Goal: Task Accomplishment & Management: Manage account settings

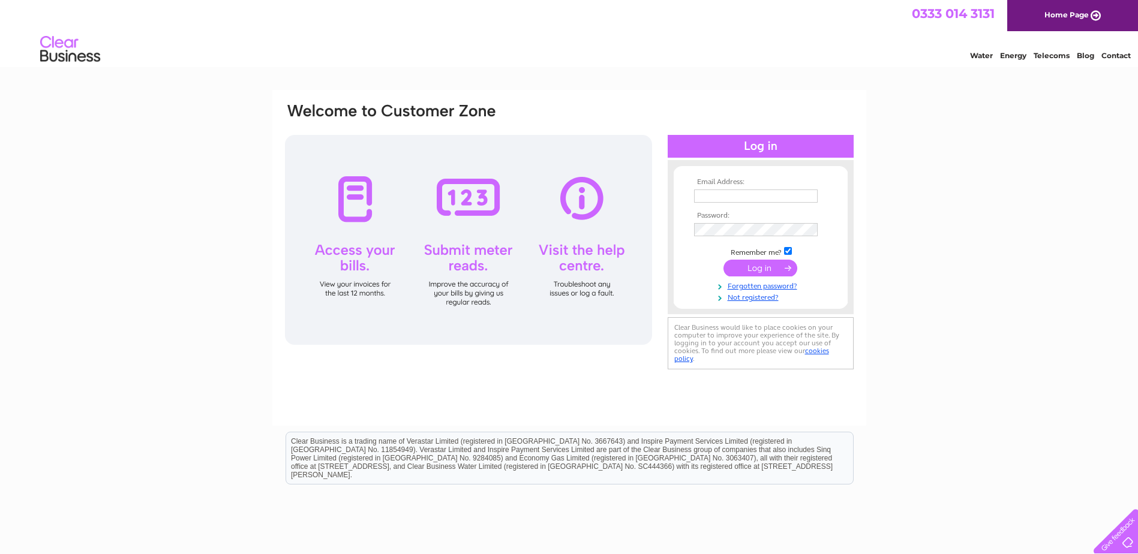
click at [770, 203] on td at bounding box center [760, 196] width 139 height 19
click at [769, 200] on input "text" at bounding box center [756, 197] width 125 height 14
type input "lorraine.bolton@findlay-ca.co.uk"
click at [723, 261] on input "submit" at bounding box center [760, 269] width 74 height 17
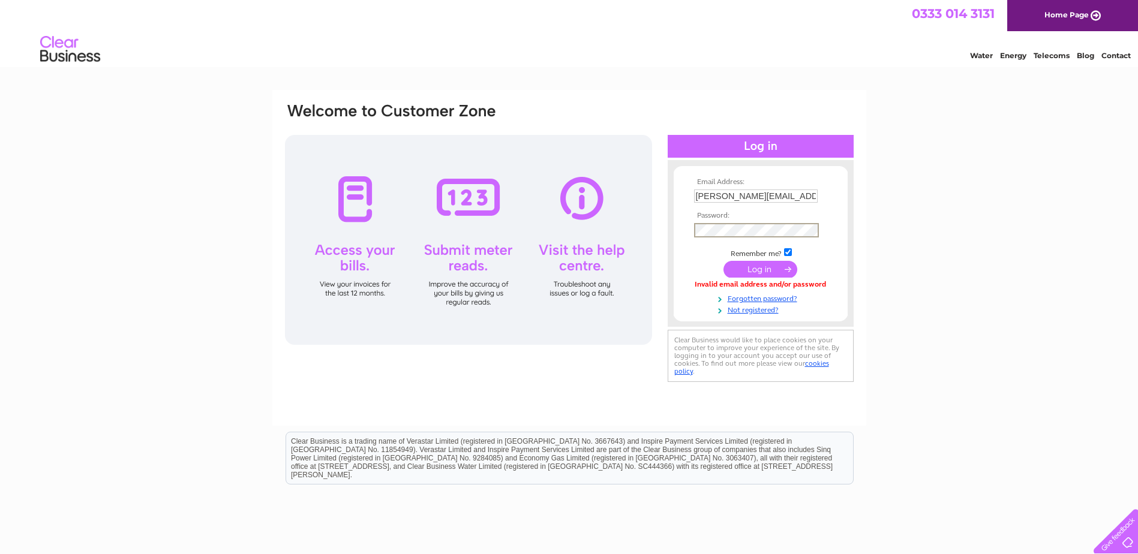
click at [723, 261] on input "submit" at bounding box center [760, 269] width 74 height 17
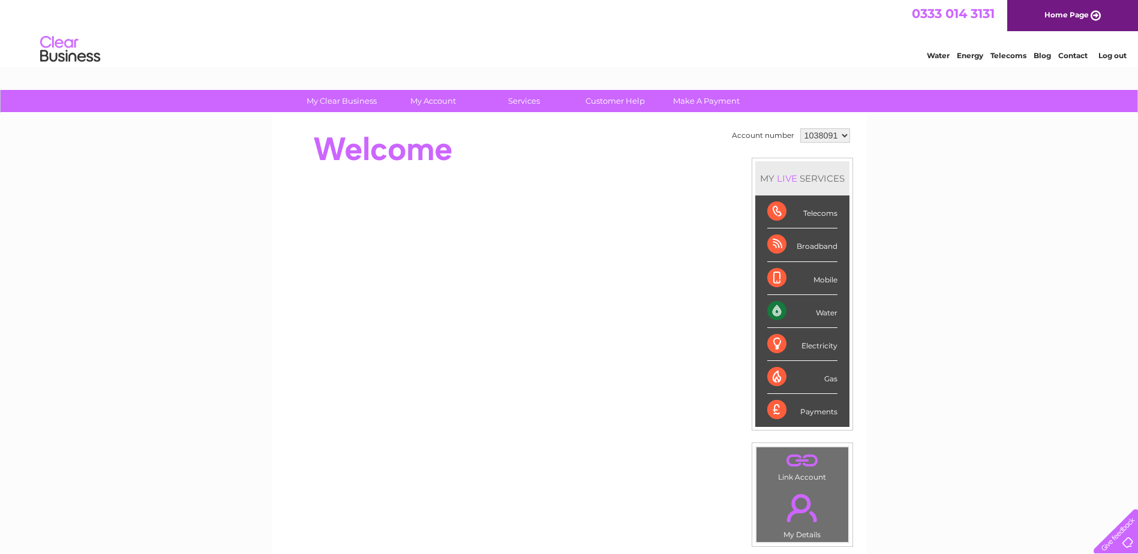
click at [798, 311] on div "Water" at bounding box center [802, 311] width 70 height 33
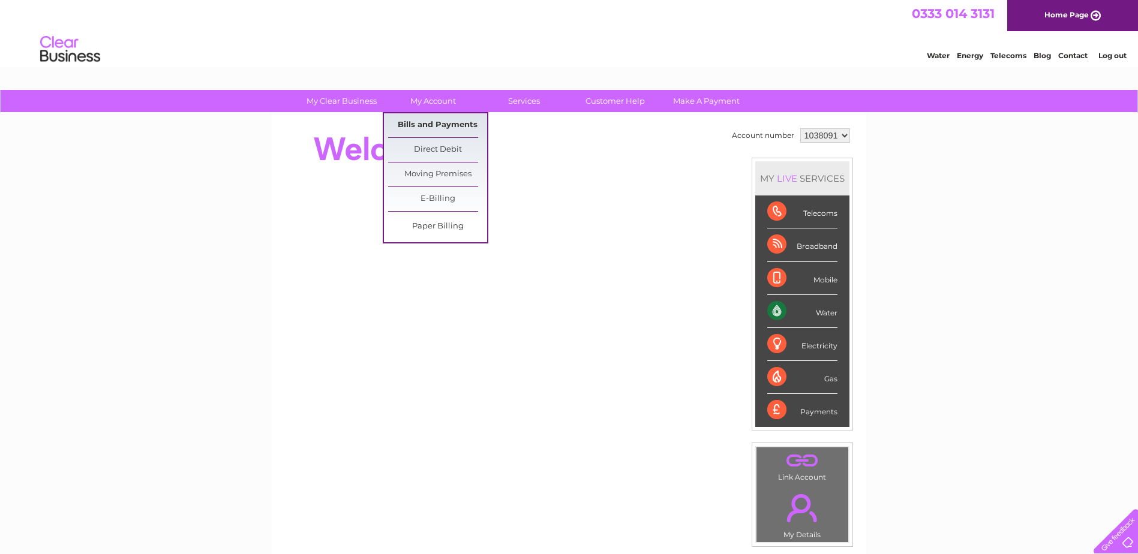
click at [428, 119] on link "Bills and Payments" at bounding box center [437, 125] width 99 height 24
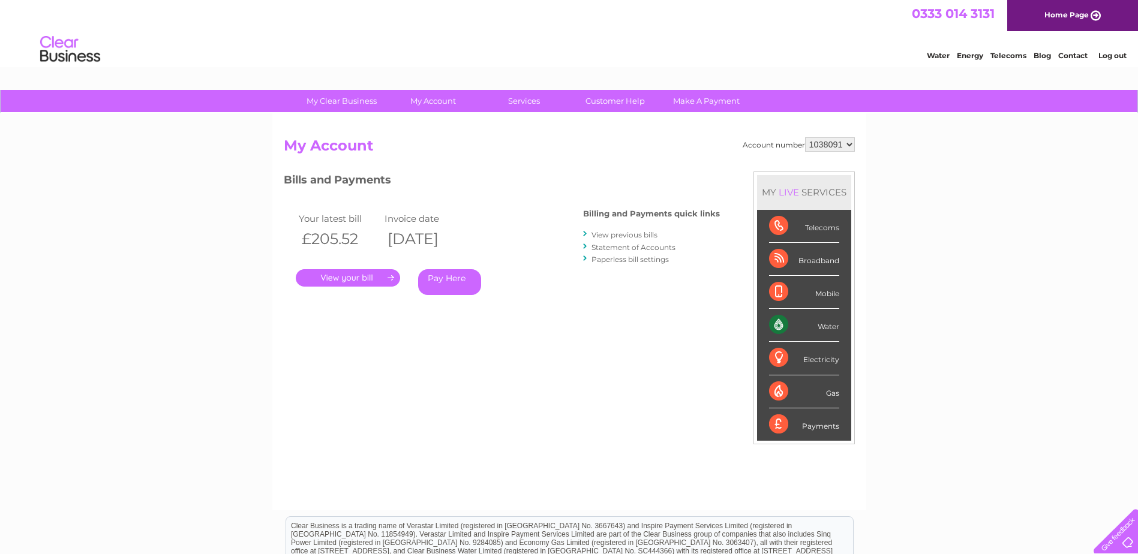
click at [353, 279] on link "." at bounding box center [348, 277] width 104 height 17
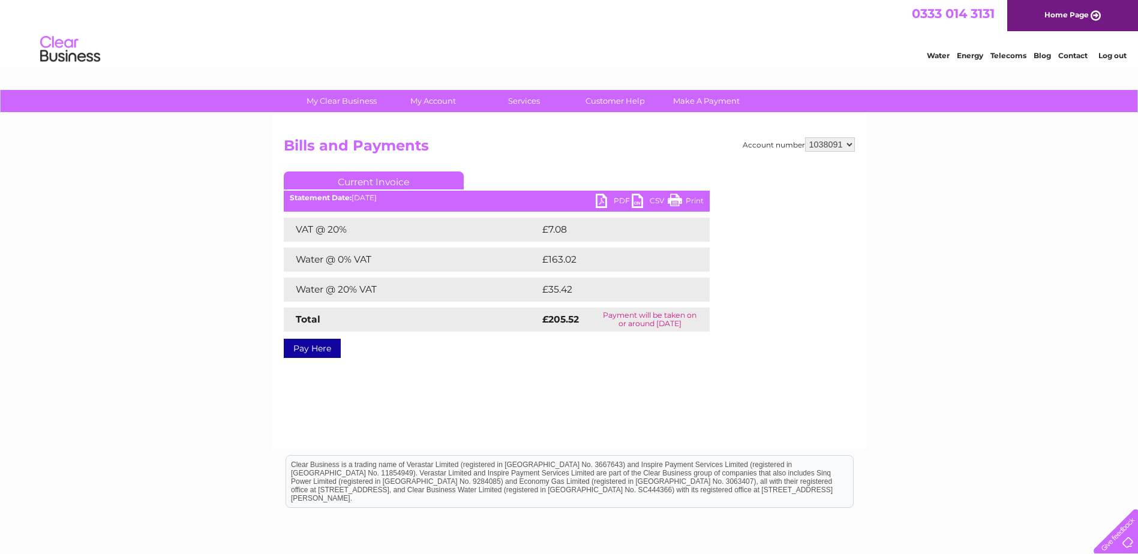
click at [610, 196] on link "PDF" at bounding box center [614, 202] width 36 height 17
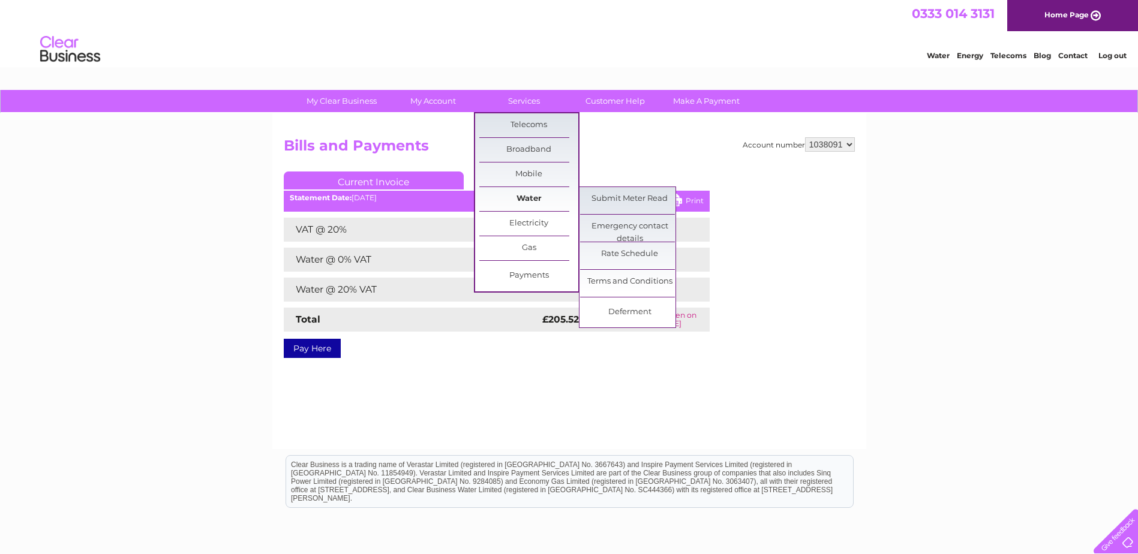
click at [528, 194] on link "Water" at bounding box center [528, 199] width 99 height 24
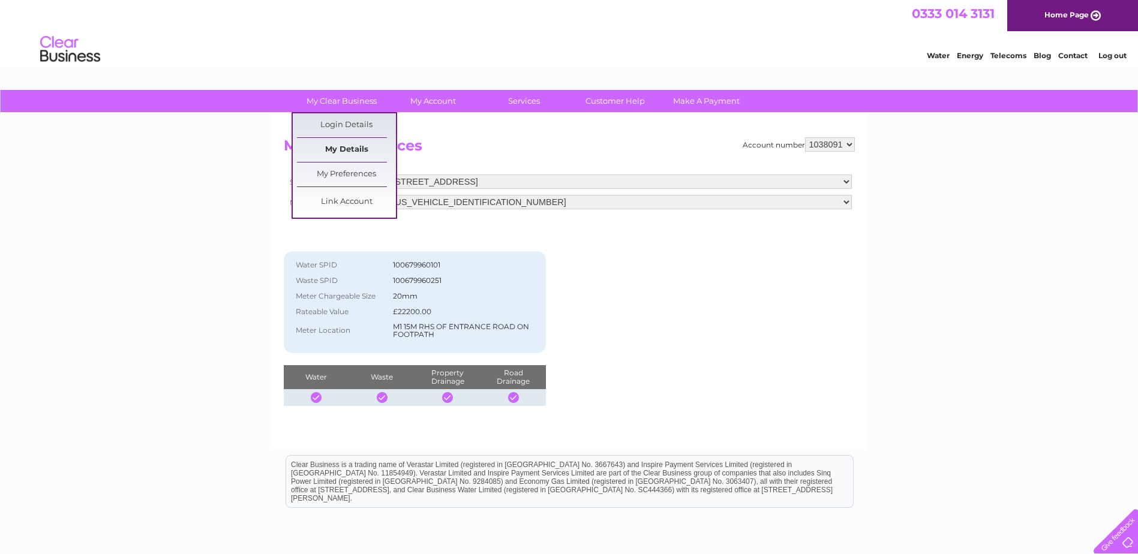
click at [356, 148] on link "My Details" at bounding box center [346, 150] width 99 height 24
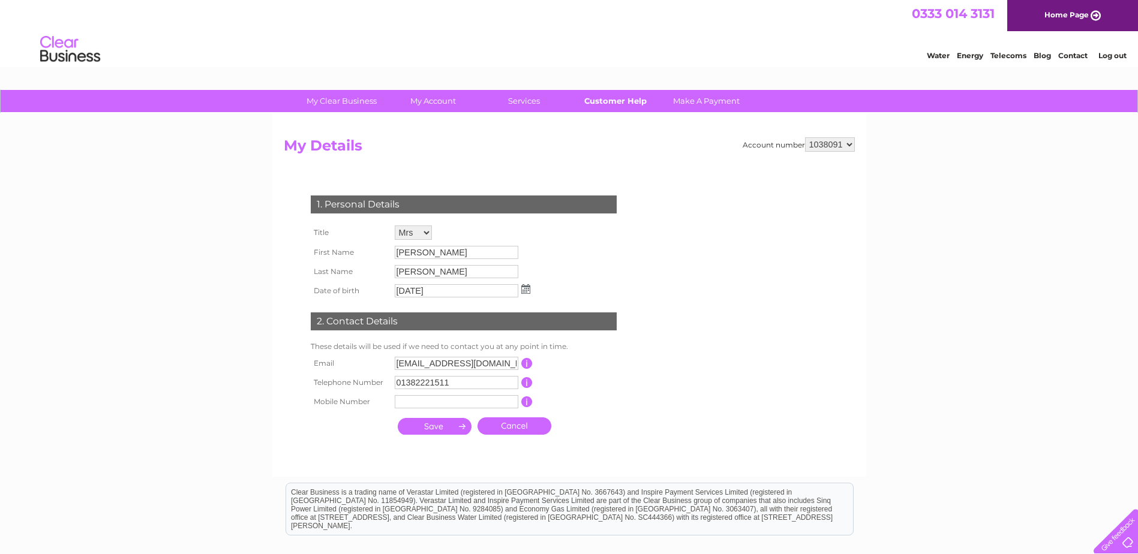
click at [594, 103] on link "Customer Help" at bounding box center [615, 101] width 99 height 22
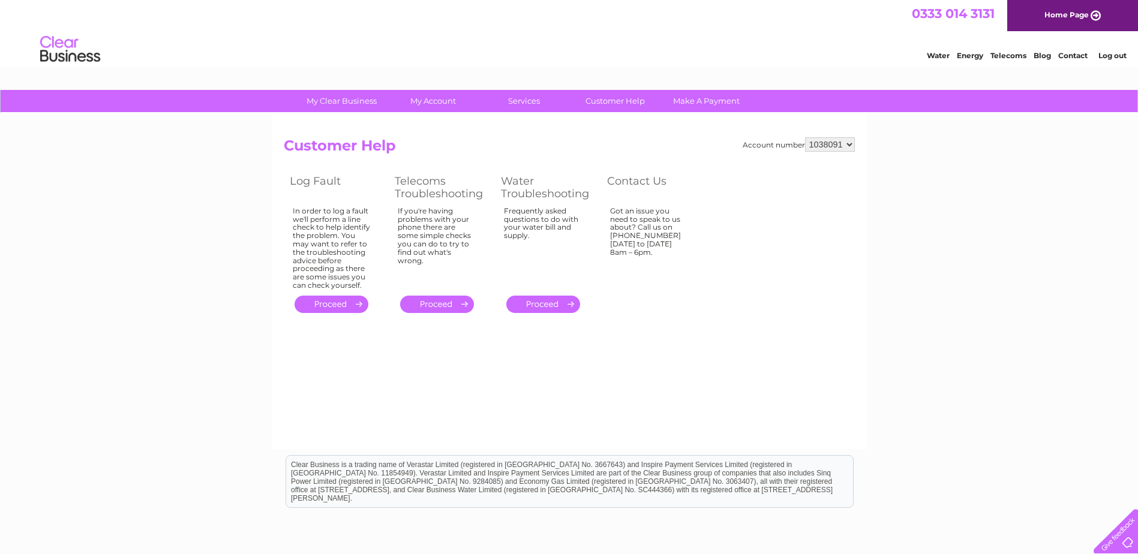
click at [1062, 19] on link "Home Page" at bounding box center [1072, 15] width 131 height 31
